Goal: Task Accomplishment & Management: Manage account settings

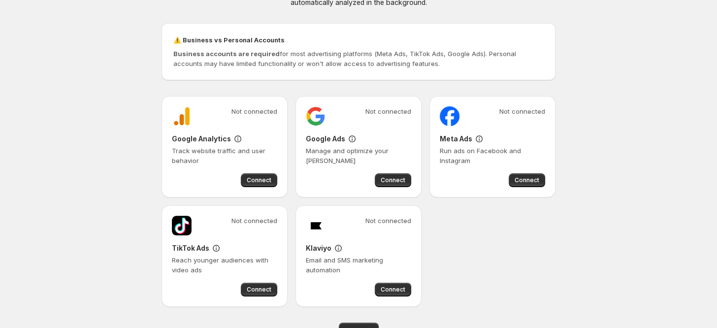
scroll to position [87, 0]
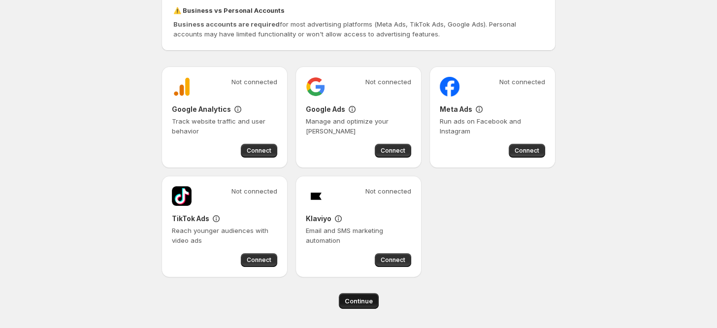
click at [368, 302] on span "Continue" at bounding box center [359, 301] width 28 height 10
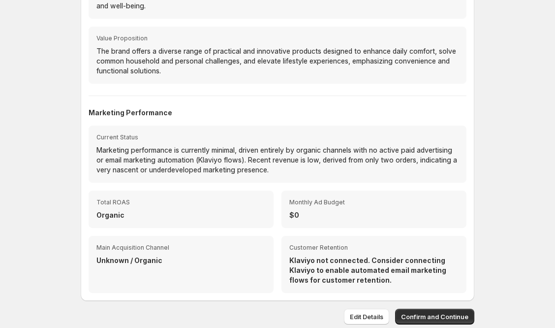
scroll to position [113, 0]
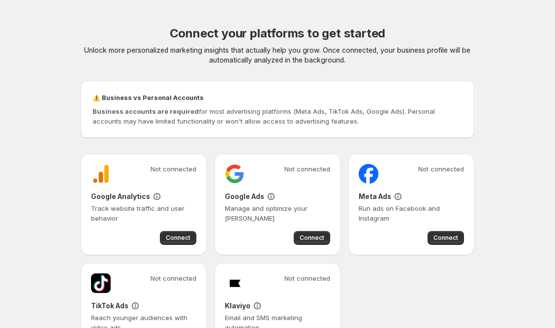
scroll to position [87, 0]
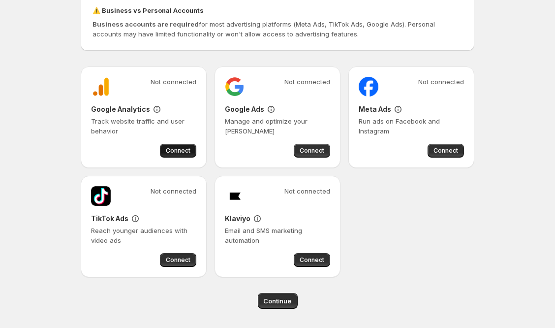
click at [174, 152] on span "Connect" at bounding box center [178, 151] width 25 height 8
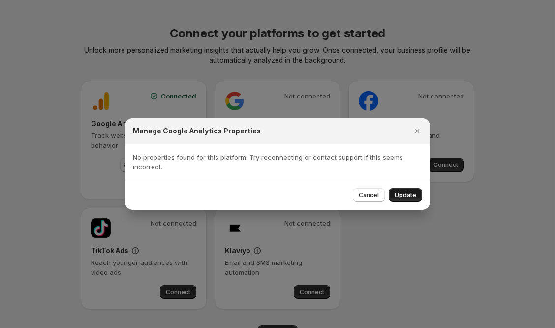
click at [412, 193] on span "Update" at bounding box center [406, 195] width 22 height 8
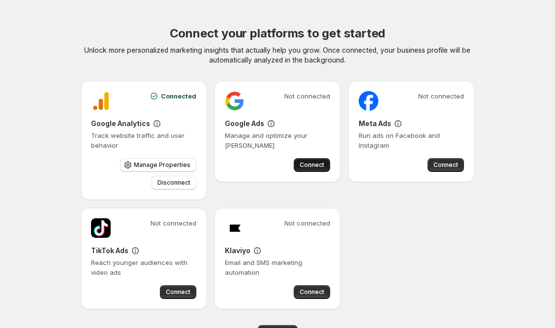
click at [315, 165] on span "Connect" at bounding box center [312, 165] width 25 height 8
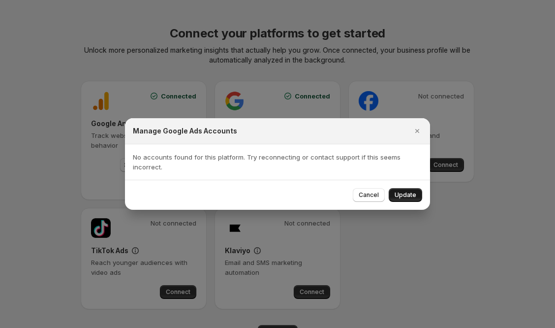
click at [404, 192] on button "Update" at bounding box center [405, 195] width 33 height 14
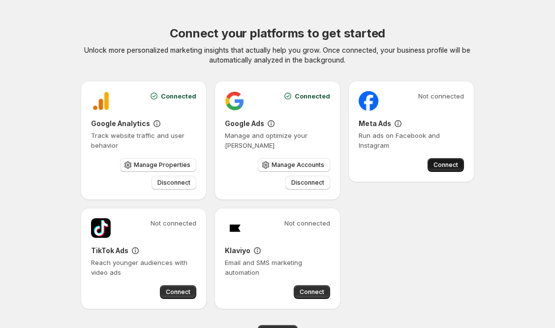
click at [444, 165] on span "Connect" at bounding box center [446, 165] width 25 height 8
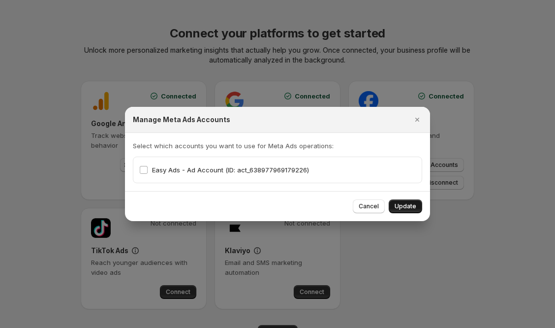
click at [400, 209] on span "Update" at bounding box center [406, 206] width 22 height 8
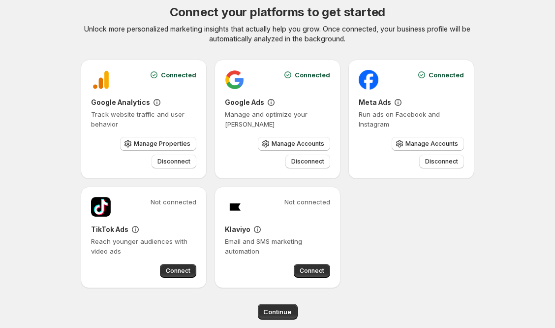
scroll to position [32, 0]
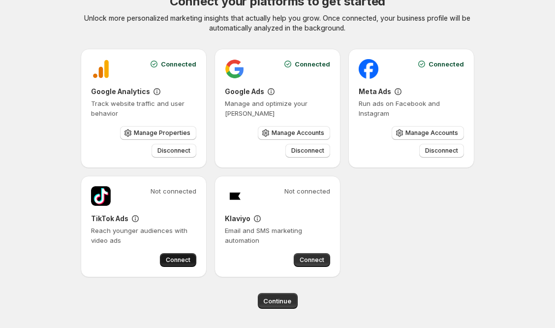
click at [175, 262] on span "Connect" at bounding box center [178, 260] width 25 height 8
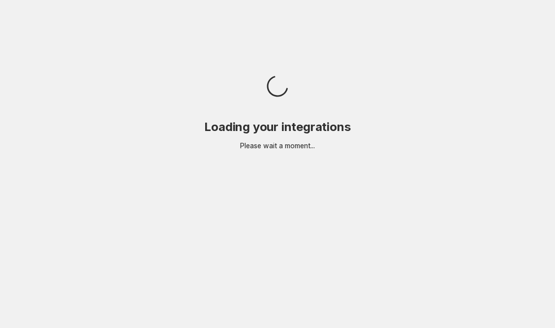
scroll to position [0, 0]
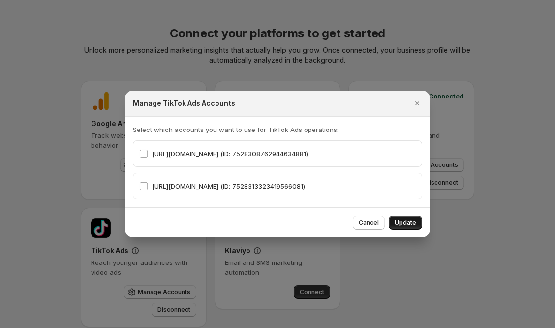
click at [405, 221] on span "Update" at bounding box center [406, 223] width 22 height 8
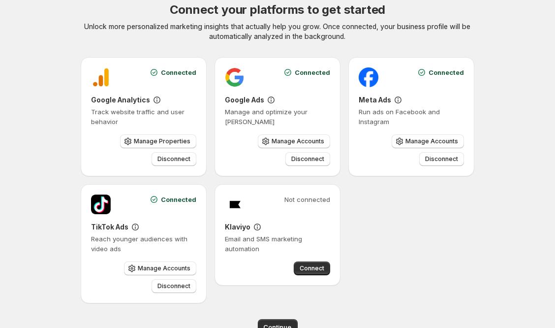
scroll to position [50, 0]
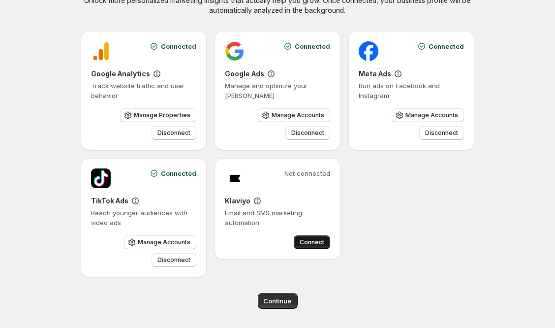
click at [321, 244] on span "Connect" at bounding box center [312, 242] width 25 height 8
click at [287, 300] on span "Continue" at bounding box center [278, 301] width 28 height 10
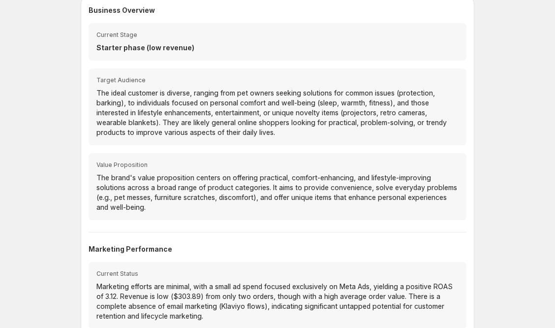
scroll to position [157, 0]
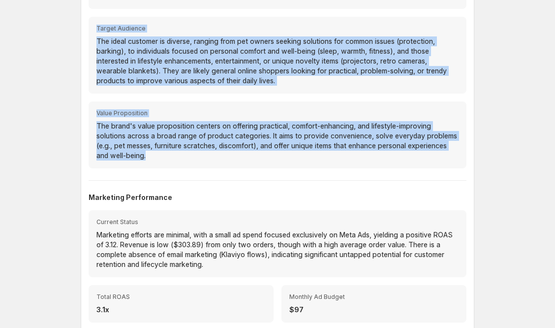
drag, startPoint x: 95, startPoint y: 25, endPoint x: 197, endPoint y: 157, distance: 167.4
click at [197, 157] on div "Current Stage Starter phase (low revenue) Target Audience The ideal customer is…" at bounding box center [278, 69] width 378 height 197
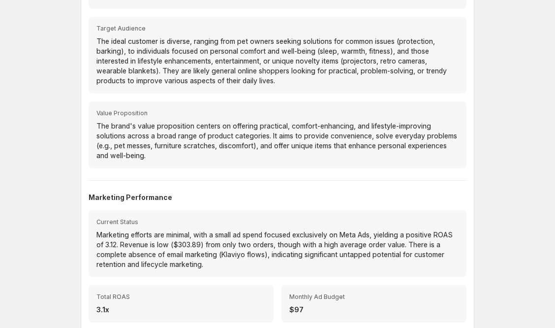
click at [81, 38] on div "Business Overview Current Stage Starter phase (low revenue) Target Audience The…" at bounding box center [278, 171] width 394 height 450
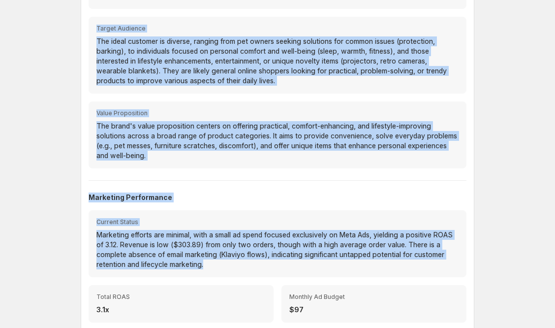
drag, startPoint x: 94, startPoint y: 27, endPoint x: 259, endPoint y: 259, distance: 286.0
click at [259, 259] on div "Business Overview Current Stage Starter phase (low revenue) Target Audience The…" at bounding box center [278, 171] width 378 height 434
copy div "Target Audience The ideal customer is diverse, ranging from pet owners seeking …"
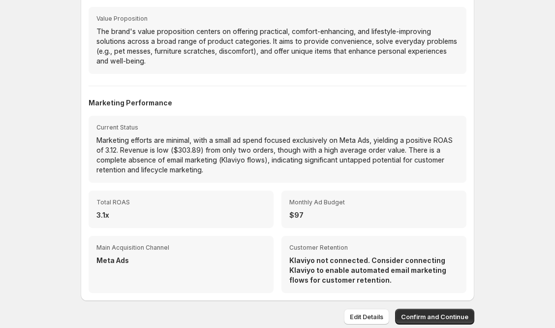
click at [521, 28] on div "Your Personalized Marketing Audit Based on your store's data, we've analyzed yo…" at bounding box center [277, 39] width 491 height 580
click at [437, 314] on span "Confirm and Continue" at bounding box center [434, 317] width 67 height 10
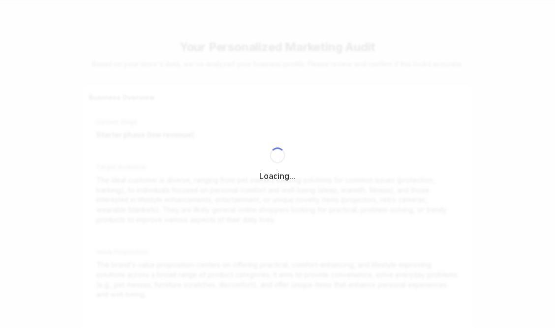
select select "*********"
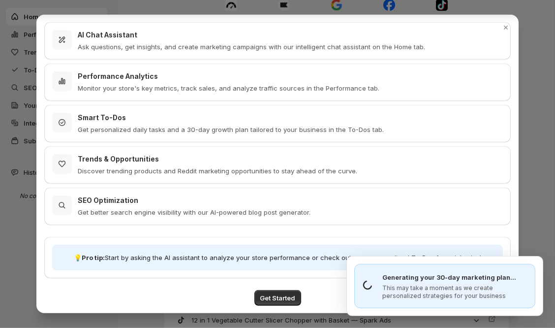
scroll to position [139, 0]
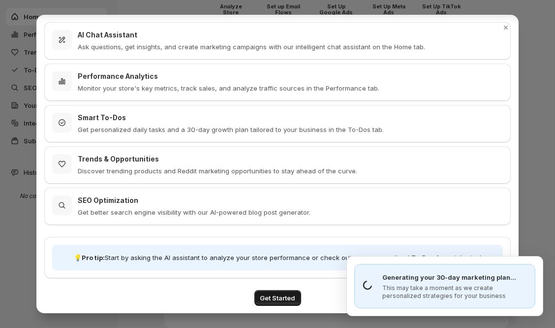
click at [284, 294] on span "Get Started" at bounding box center [277, 298] width 35 height 10
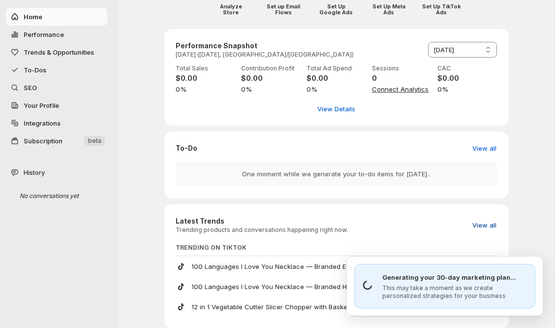
click at [487, 225] on span "View all" at bounding box center [485, 225] width 24 height 10
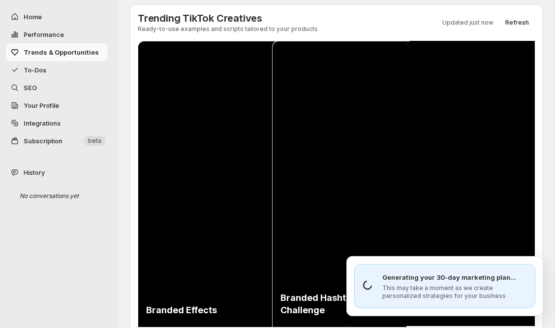
scroll to position [0, 0]
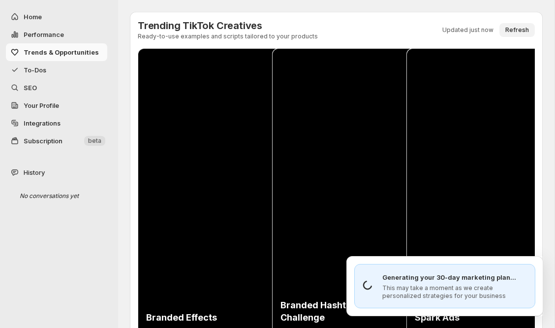
click at [515, 32] on span "Refresh" at bounding box center [518, 30] width 24 height 8
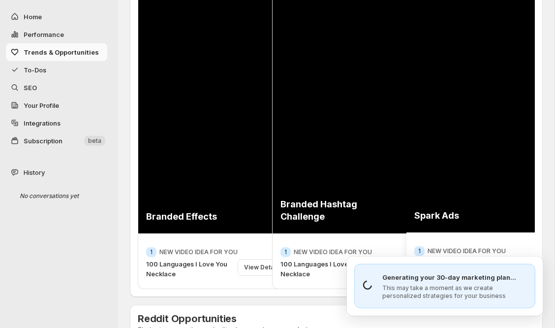
scroll to position [52, 0]
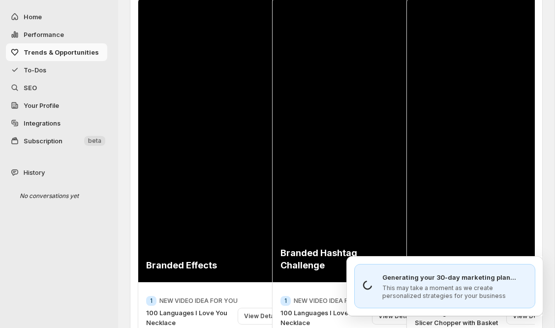
click at [63, 33] on span "Performance" at bounding box center [44, 35] width 40 height 8
select select "**********"
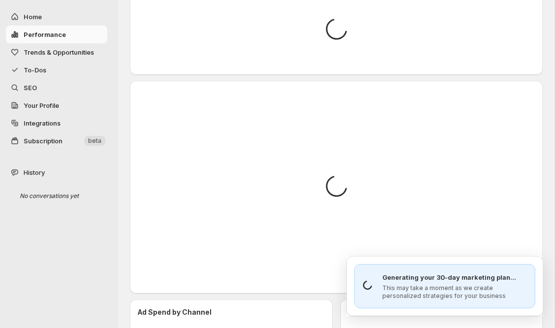
click at [47, 89] on span "SEO" at bounding box center [65, 88] width 82 height 10
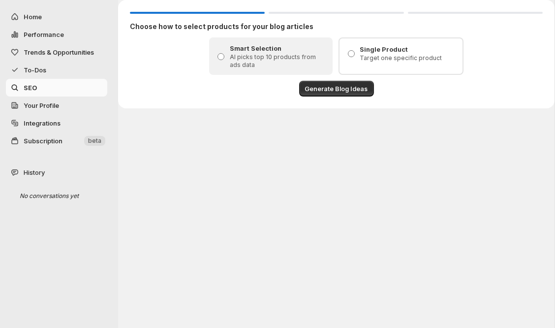
click at [48, 13] on span "Home" at bounding box center [65, 17] width 82 height 10
select select "*********"
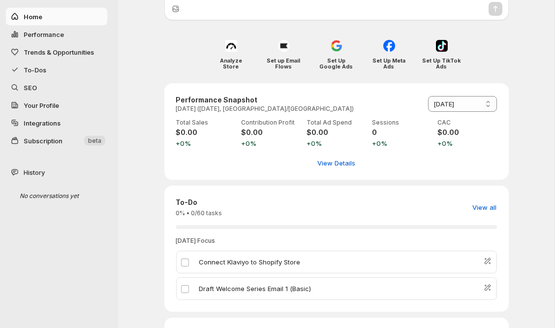
scroll to position [104, 0]
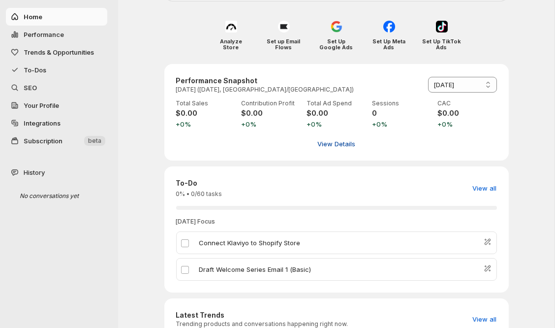
click at [331, 147] on span "View Details" at bounding box center [337, 144] width 38 height 10
select select "**********"
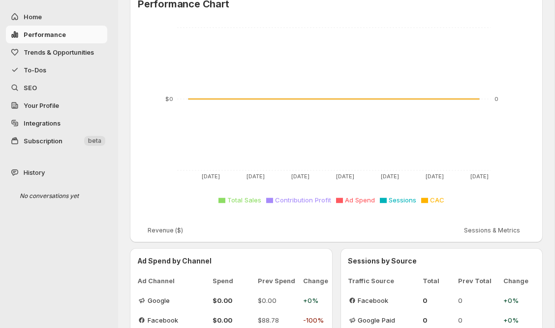
scroll to position [0, 0]
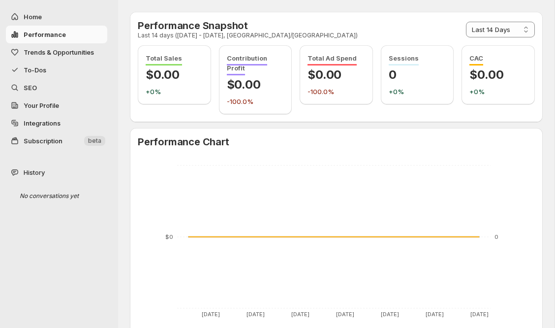
click at [56, 50] on span "Trends & Opportunities" at bounding box center [59, 52] width 70 height 8
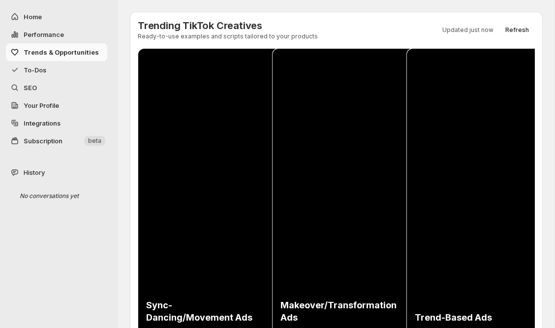
click at [62, 74] on span "To-Dos" at bounding box center [65, 70] width 82 height 10
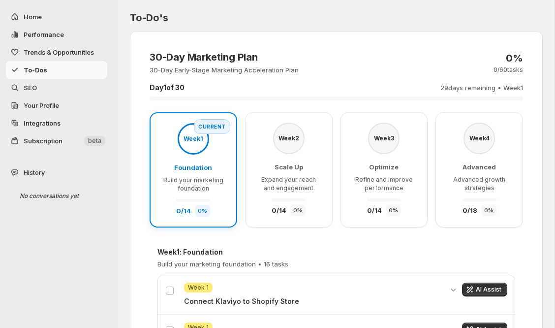
scroll to position [104, 0]
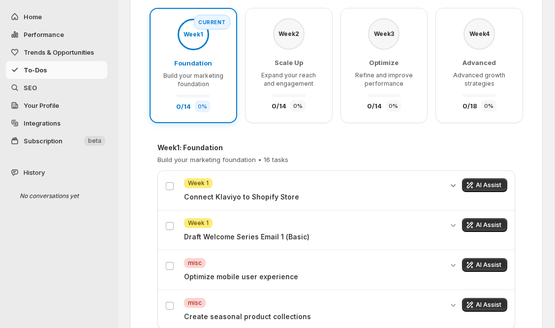
click at [453, 183] on icon "Expand details" at bounding box center [454, 185] width 10 height 10
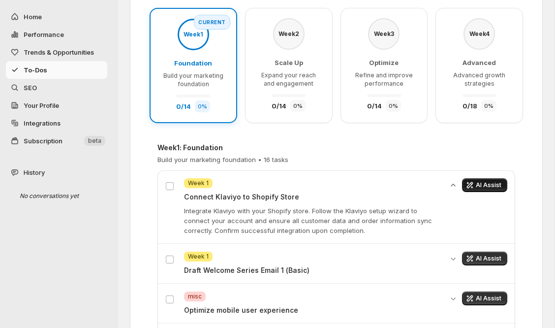
click at [486, 188] on span "AI Assist" at bounding box center [489, 185] width 26 height 8
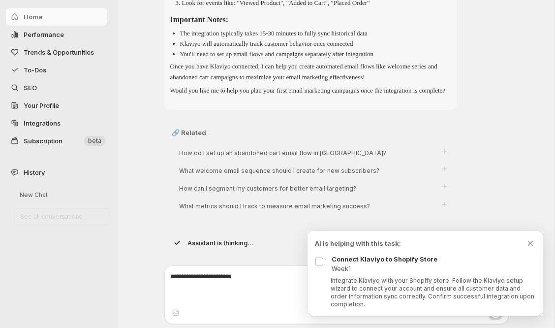
scroll to position [474, 0]
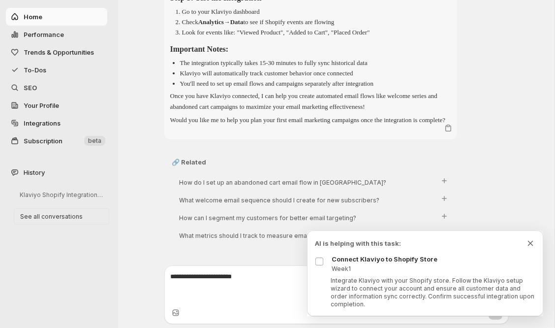
click at [530, 243] on icon "Dismiss todo indicator" at bounding box center [530, 243] width 5 height 5
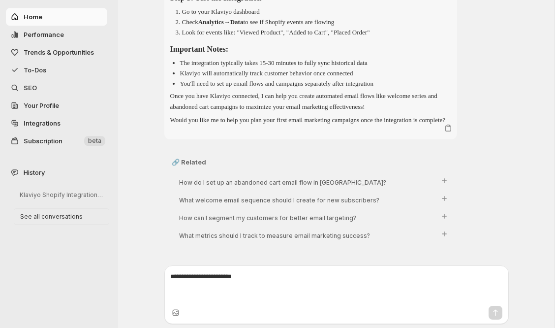
scroll to position [470, 0]
click at [235, 286] on textarea at bounding box center [337, 287] width 332 height 30
click at [235, 281] on textarea at bounding box center [337, 287] width 332 height 30
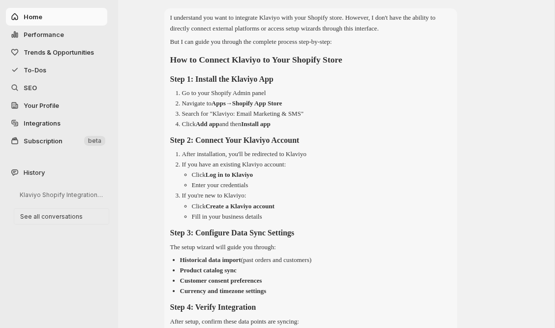
scroll to position [0, 0]
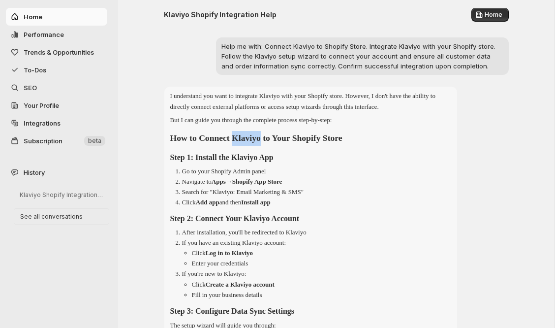
drag, startPoint x: 243, startPoint y: 137, endPoint x: 276, endPoint y: 137, distance: 32.5
click at [276, 137] on h2 "How to Connect Klaviyo to Your Shopify Store" at bounding box center [310, 138] width 281 height 15
copy h2 "Klaviyo"
click at [52, 33] on span "Performance" at bounding box center [44, 35] width 40 height 8
select select "**********"
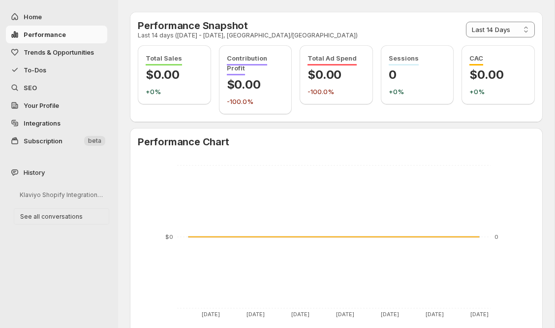
click at [55, 56] on span "Trends & Opportunities" at bounding box center [59, 52] width 70 height 8
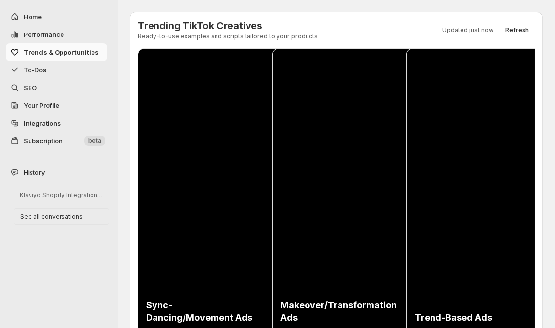
click at [54, 70] on span "To-Dos" at bounding box center [65, 70] width 82 height 10
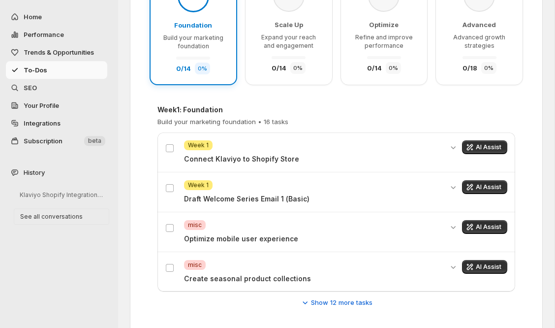
scroll to position [157, 0]
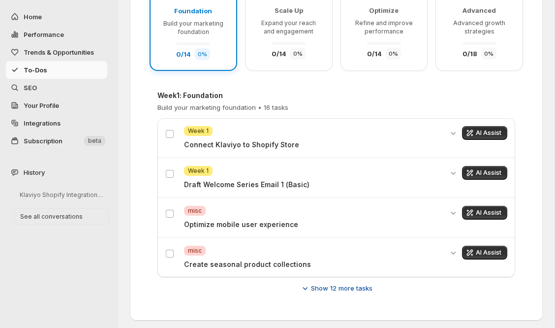
click at [359, 289] on span "Show 12 more tasks" at bounding box center [342, 288] width 62 height 10
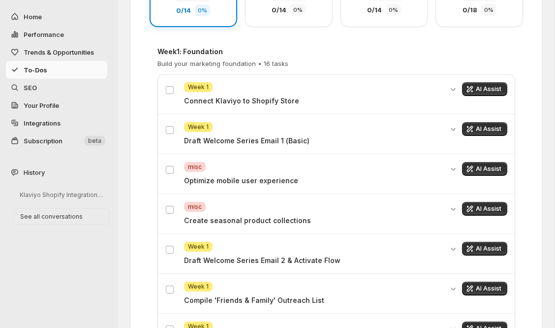
scroll to position [261, 0]
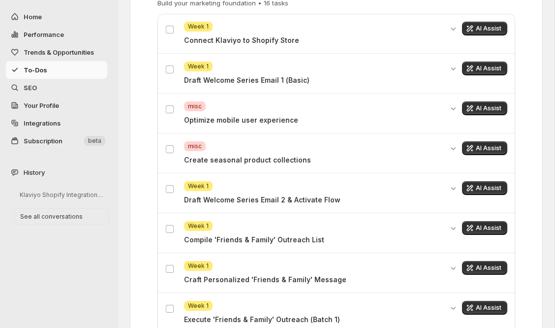
click at [202, 66] on span "Week 1" at bounding box center [198, 67] width 21 height 8
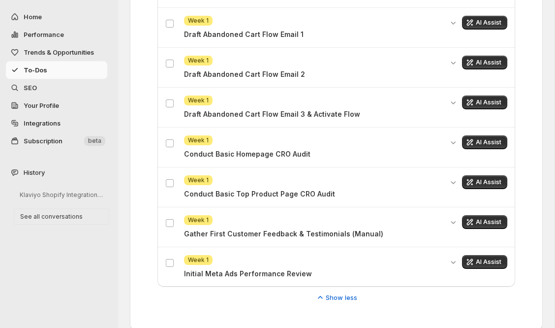
scroll to position [626, 0]
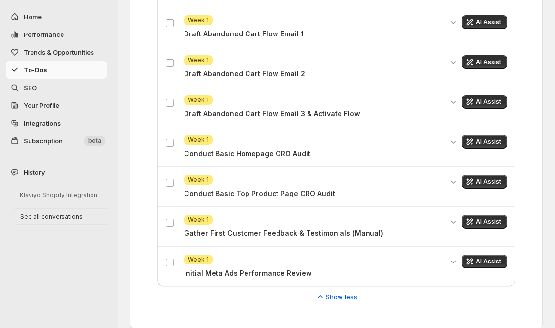
click at [54, 91] on span "SEO" at bounding box center [65, 88] width 82 height 10
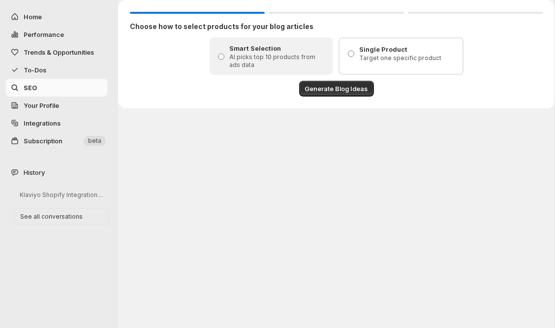
scroll to position [0, 0]
click at [335, 92] on span "Generate Blog Ideas" at bounding box center [336, 89] width 63 height 10
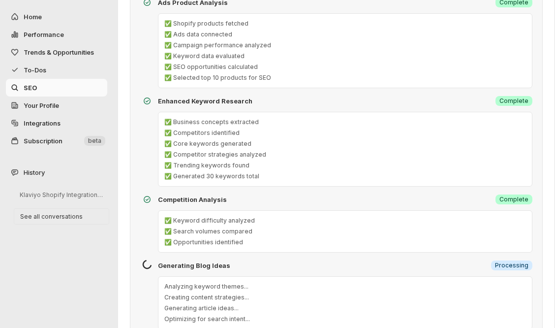
scroll to position [102, 0]
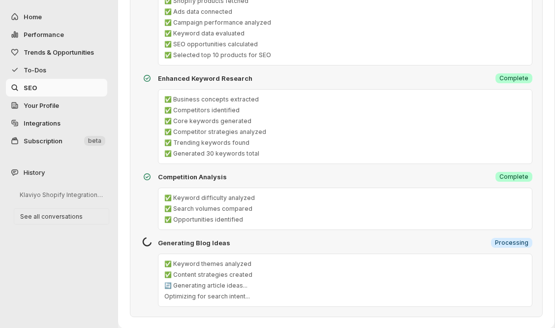
click at [38, 106] on span "Your Profile" at bounding box center [41, 105] width 35 height 8
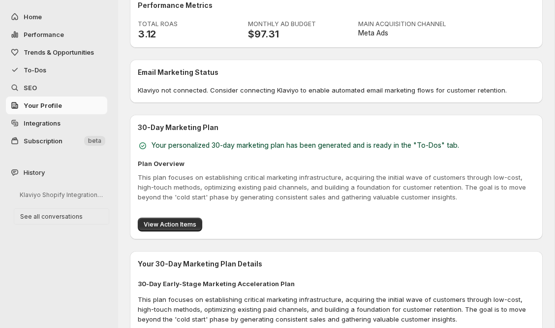
scroll to position [418, 0]
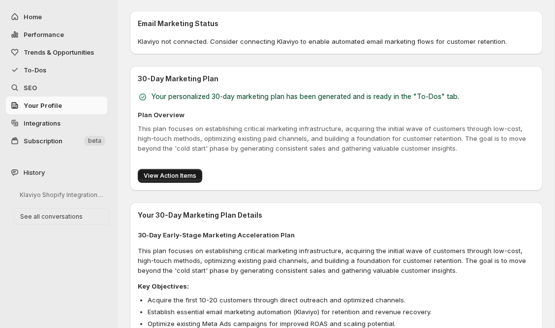
click at [168, 178] on span "View Action Items" at bounding box center [170, 176] width 53 height 8
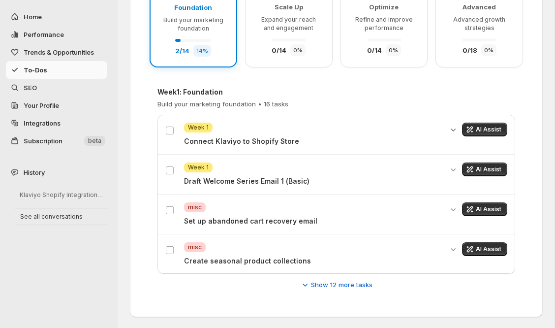
click at [450, 129] on icon "Expand details" at bounding box center [454, 130] width 10 height 10
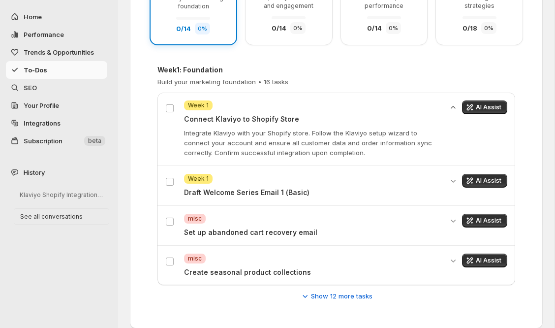
scroll to position [194, 0]
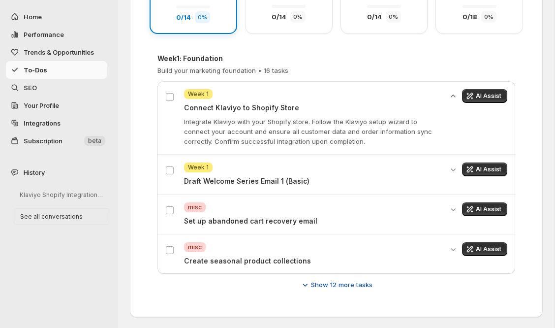
click at [330, 285] on span "Show 12 more tasks" at bounding box center [342, 285] width 62 height 10
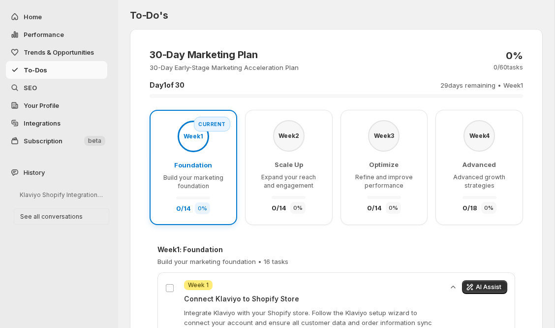
scroll to position [0, 0]
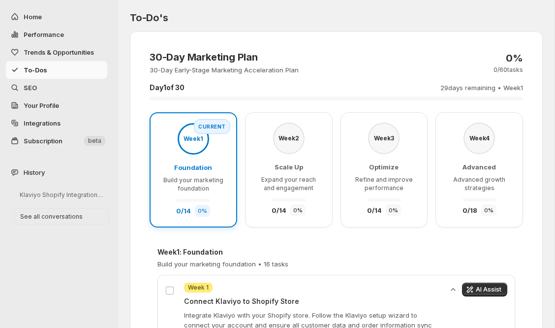
click at [312, 166] on div "Scale Up Expand your reach and engagement 0 / 14 0 %" at bounding box center [289, 189] width 67 height 54
click at [287, 144] on div "Week 2" at bounding box center [289, 139] width 32 height 32
click at [212, 184] on span "Build your marketing foundation" at bounding box center [193, 184] width 60 height 16
click at [287, 182] on span "Expand your reach and engagement" at bounding box center [288, 184] width 55 height 16
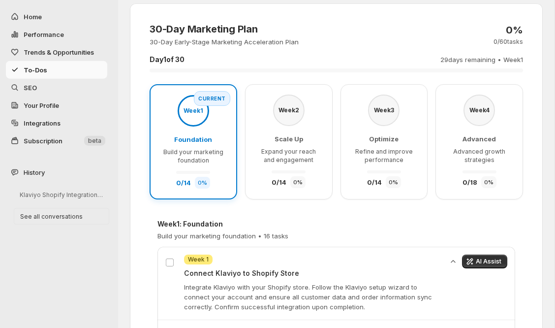
scroll to position [104, 0]
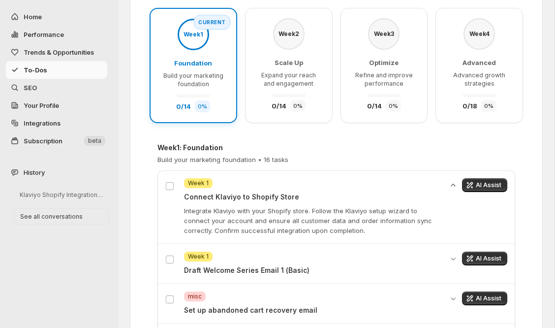
click at [51, 88] on span "SEO" at bounding box center [65, 88] width 82 height 10
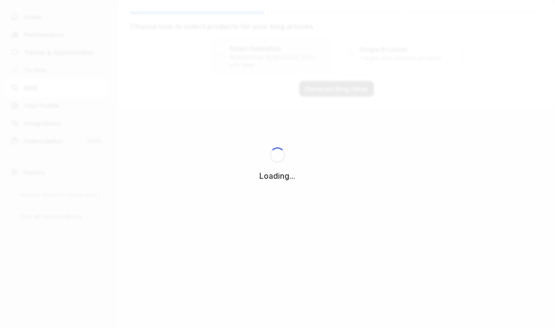
scroll to position [0, 0]
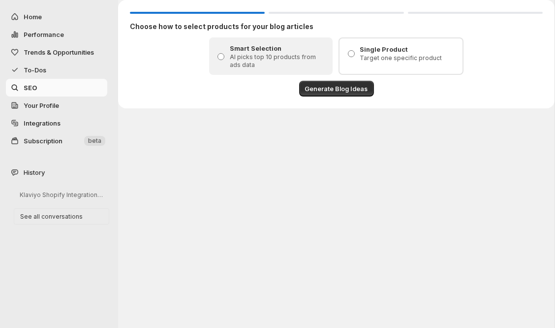
click at [381, 58] on p "Target one specific product" at bounding box center [408, 58] width 97 height 8
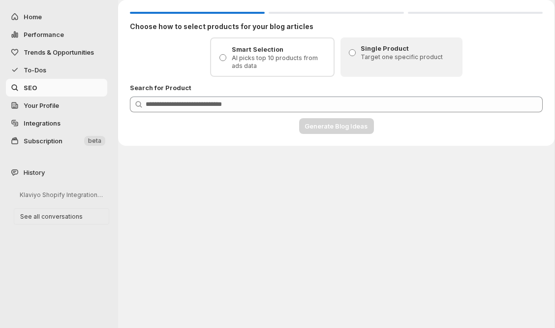
click at [58, 106] on span "Your Profile" at bounding box center [41, 105] width 35 height 8
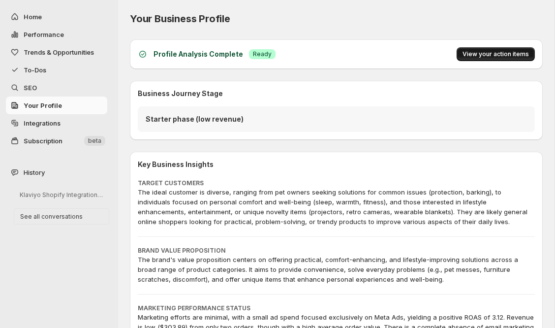
click at [514, 56] on span "View your action items" at bounding box center [496, 54] width 66 height 8
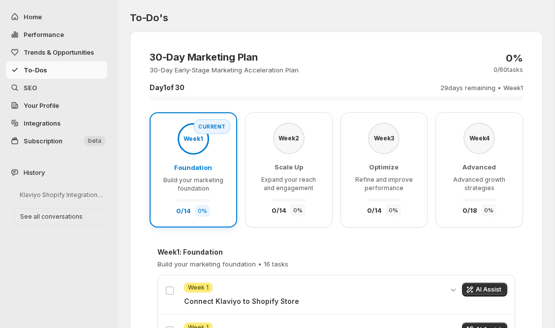
click at [47, 124] on span "Integrations" at bounding box center [42, 123] width 37 height 8
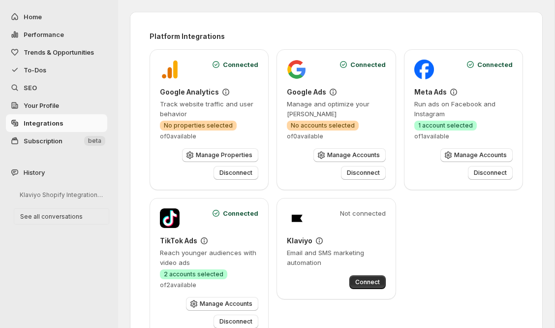
click at [57, 136] on button "Subscription New beta" at bounding box center [56, 141] width 101 height 18
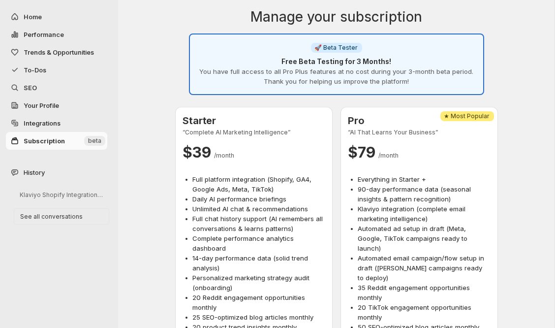
click at [35, 174] on span "History" at bounding box center [34, 172] width 21 height 10
click at [36, 170] on span "History" at bounding box center [34, 172] width 21 height 10
click at [43, 118] on link "Integrations" at bounding box center [56, 123] width 101 height 18
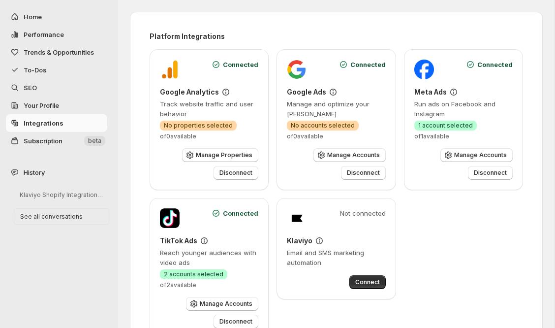
click at [49, 143] on span "Subscription" at bounding box center [43, 141] width 39 height 8
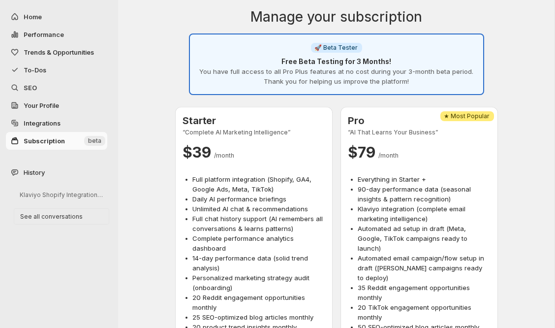
click at [45, 172] on span "History" at bounding box center [34, 172] width 21 height 10
click at [51, 107] on span "Your Profile" at bounding box center [41, 105] width 35 height 8
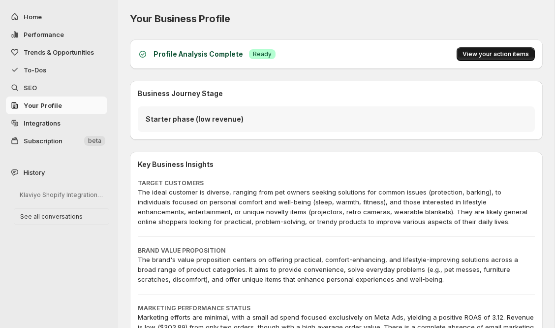
click at [487, 54] on span "View your action items" at bounding box center [496, 54] width 66 height 8
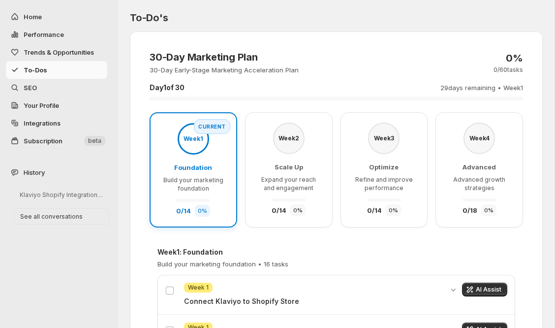
click at [293, 162] on h3 "Scale Up" at bounding box center [289, 167] width 29 height 10
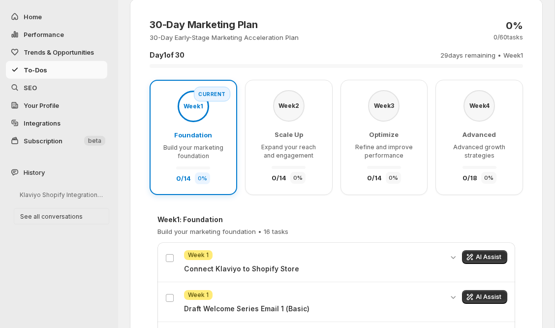
scroll to position [160, 0]
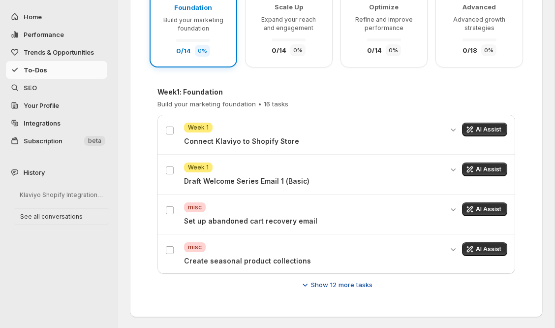
click at [346, 284] on span "Show 12 more tasks" at bounding box center [342, 285] width 62 height 10
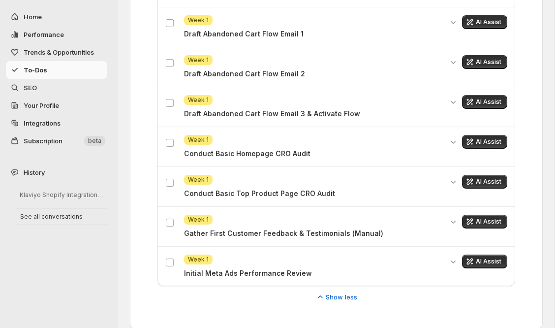
scroll to position [638, 0]
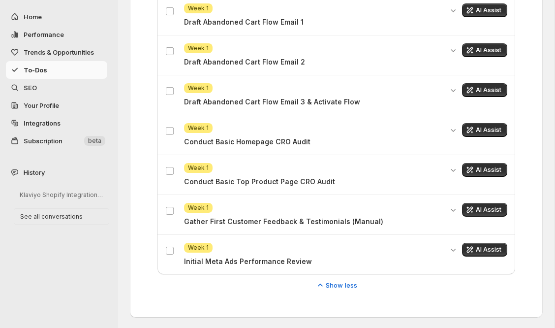
click at [266, 258] on p "Initial Meta Ads Performance Review" at bounding box center [313, 262] width 258 height 10
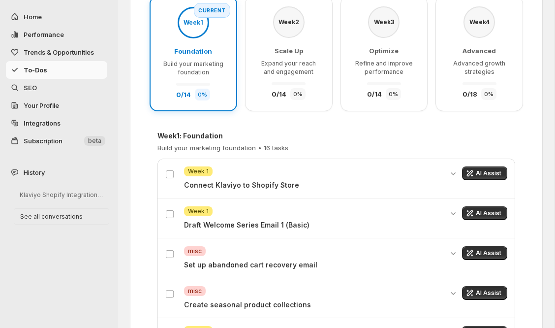
scroll to position [0, 0]
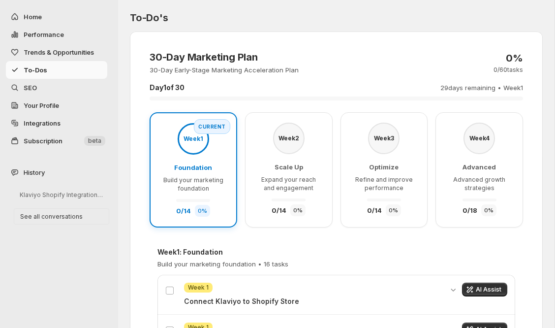
click at [60, 52] on span "Trends & Opportunities" at bounding box center [59, 52] width 70 height 8
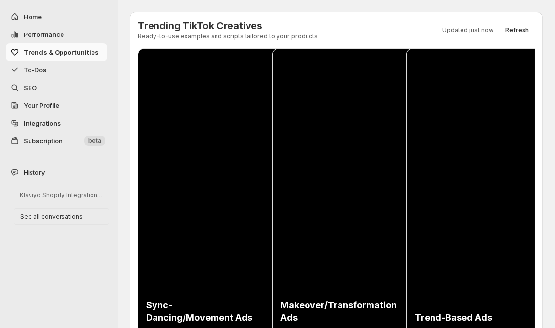
click at [42, 34] on span "Performance" at bounding box center [44, 35] width 40 height 8
select select "**********"
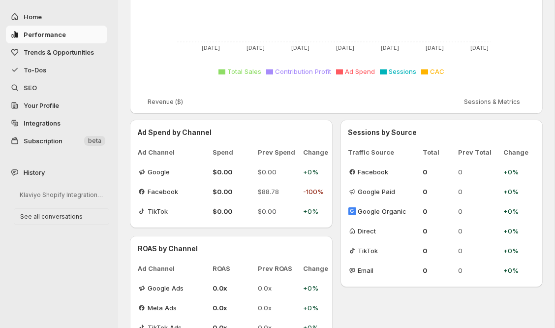
scroll to position [294, 0]
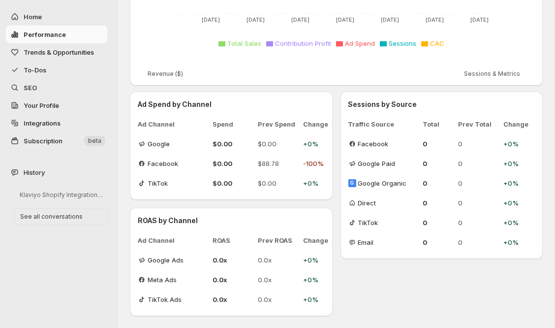
click at [226, 140] on span "$0.00" at bounding box center [232, 144] width 39 height 10
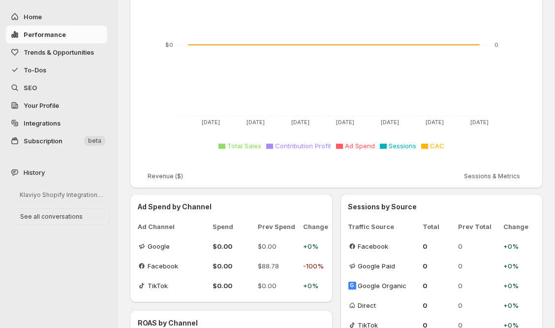
scroll to position [190, 0]
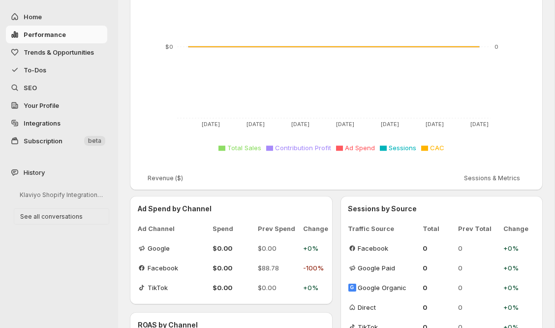
click at [242, 145] on span "Total Sales" at bounding box center [244, 148] width 34 height 8
click at [482, 176] on span "Sessions & Metrics" at bounding box center [492, 178] width 56 height 8
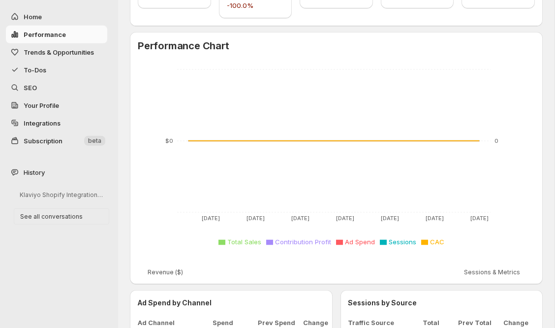
scroll to position [33, 0]
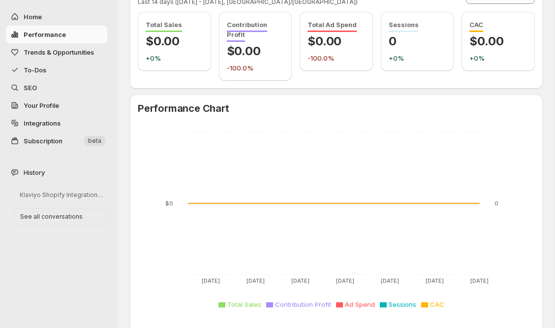
click at [36, 52] on span "Trends & Opportunities" at bounding box center [59, 52] width 70 height 8
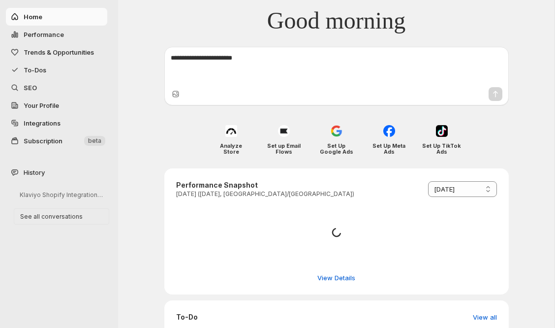
select select "*********"
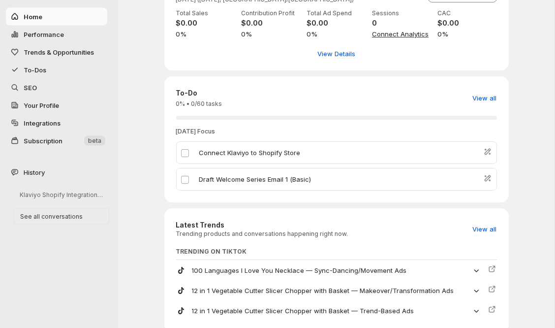
scroll to position [199, 0]
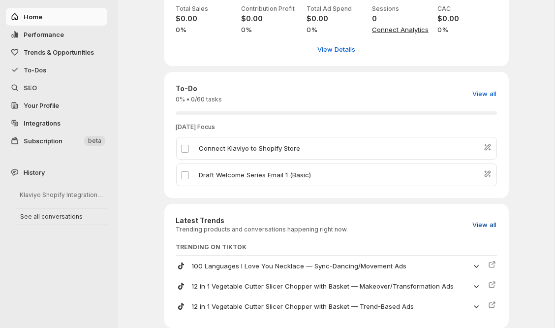
click at [483, 225] on span "View all" at bounding box center [485, 225] width 24 height 10
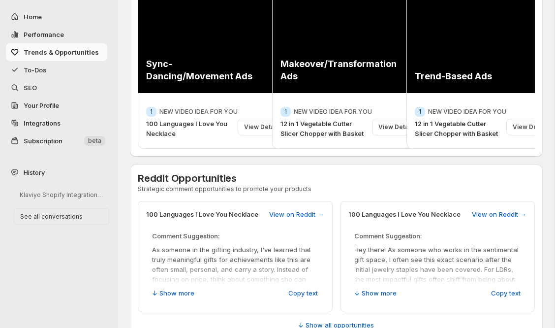
scroll to position [262, 0]
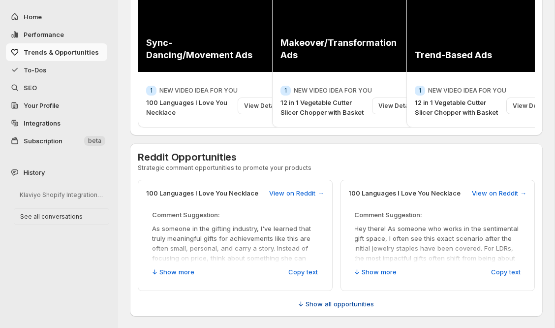
click at [356, 304] on span "↓ Show all opportunities" at bounding box center [337, 304] width 76 height 10
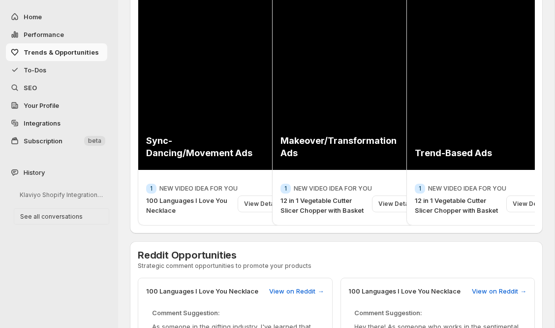
scroll to position [0, 0]
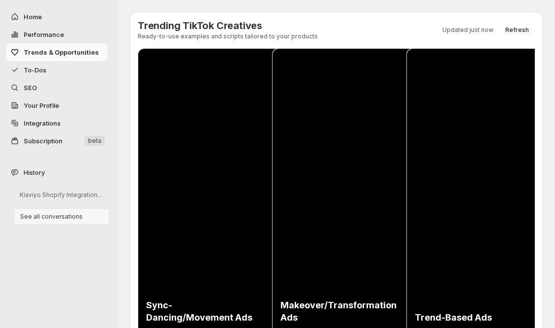
click at [44, 216] on button "See all conversations" at bounding box center [62, 216] width 96 height 16
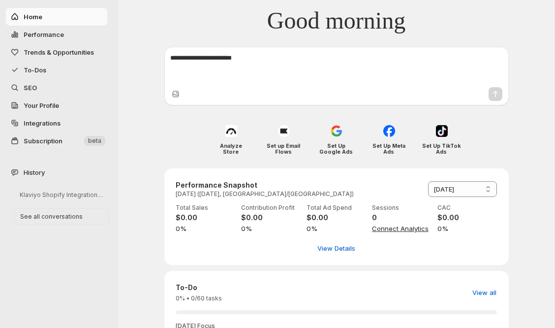
click at [76, 139] on span "Subscription" at bounding box center [53, 141] width 59 height 10
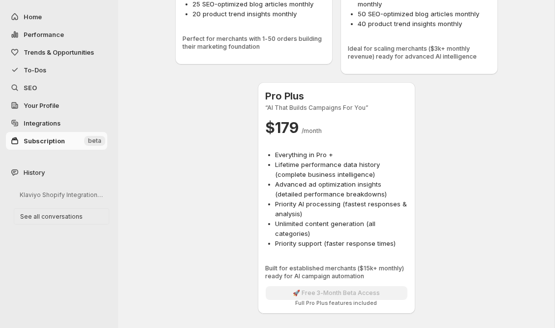
scroll to position [349, 0]
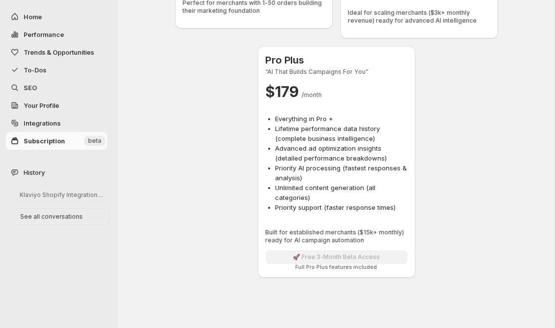
click at [45, 124] on span "Integrations" at bounding box center [42, 123] width 37 height 8
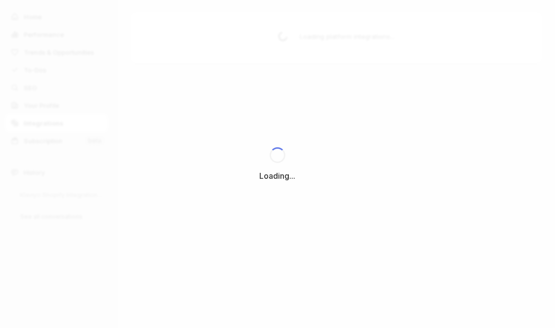
scroll to position [0, 0]
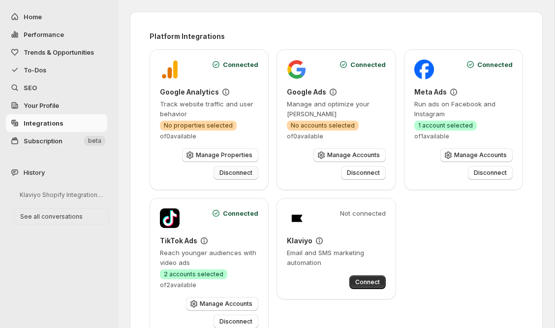
click at [230, 173] on span "Disconnect" at bounding box center [236, 173] width 33 height 8
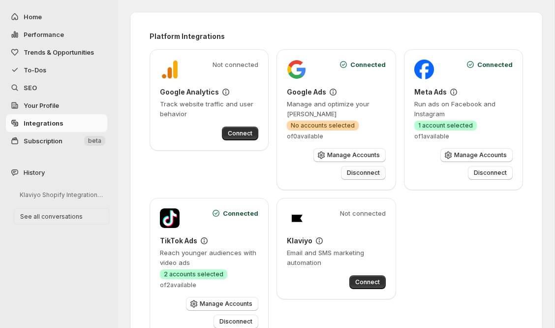
click at [363, 178] on button "Disconnect" at bounding box center [363, 173] width 45 height 14
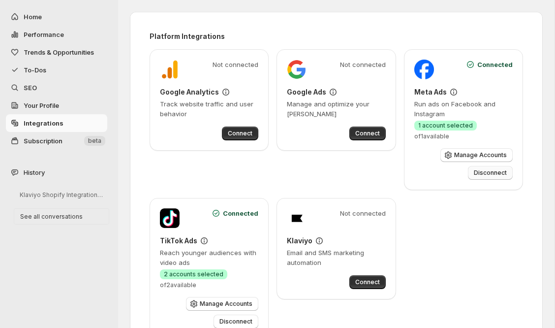
click at [501, 169] on span "Disconnect" at bounding box center [490, 173] width 33 height 8
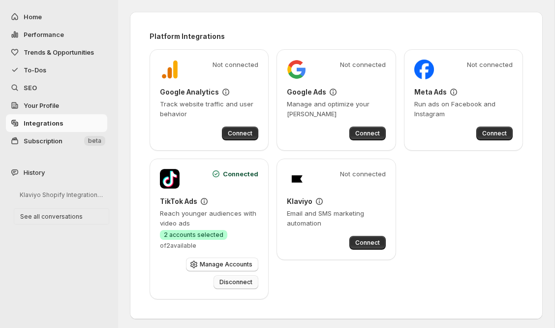
click at [237, 282] on span "Disconnect" at bounding box center [236, 282] width 33 height 8
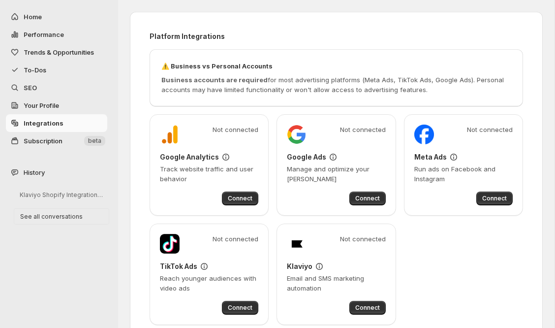
click at [63, 104] on span "Your Profile" at bounding box center [65, 105] width 82 height 10
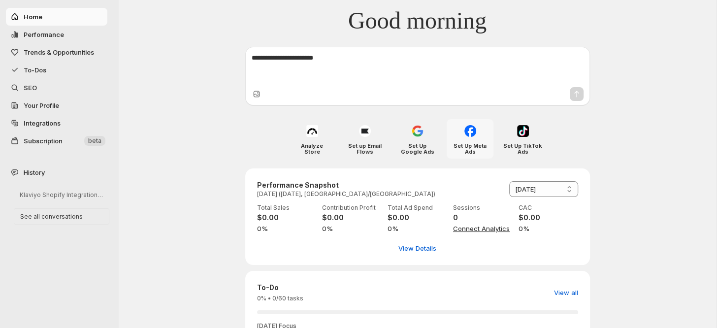
click at [474, 138] on div "Set Up Meta Ads" at bounding box center [470, 138] width 47 height 39
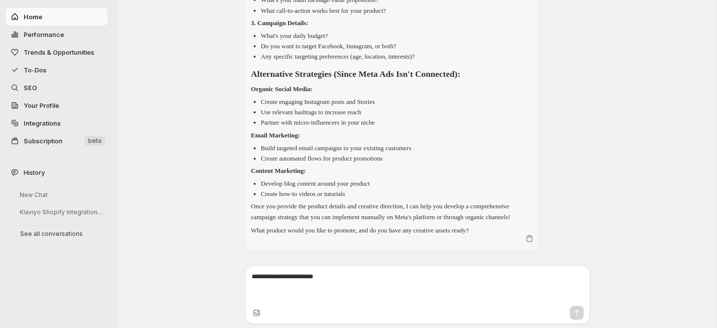
scroll to position [237, 0]
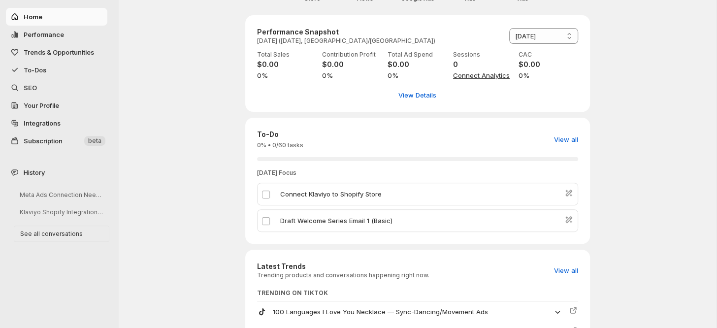
scroll to position [199, 0]
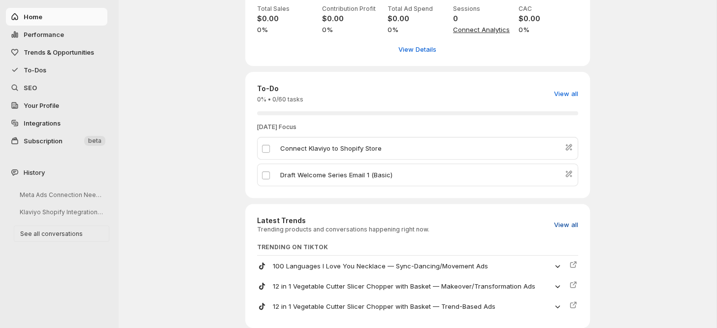
click at [561, 226] on span "View all" at bounding box center [566, 225] width 24 height 10
